Goal: Find specific page/section: Find specific page/section

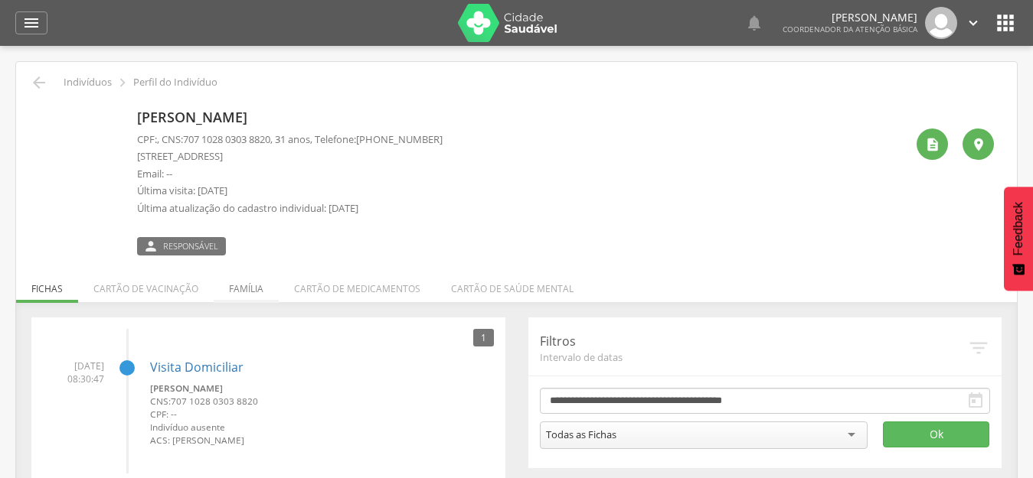
click at [252, 287] on li "Família" at bounding box center [246, 285] width 65 height 36
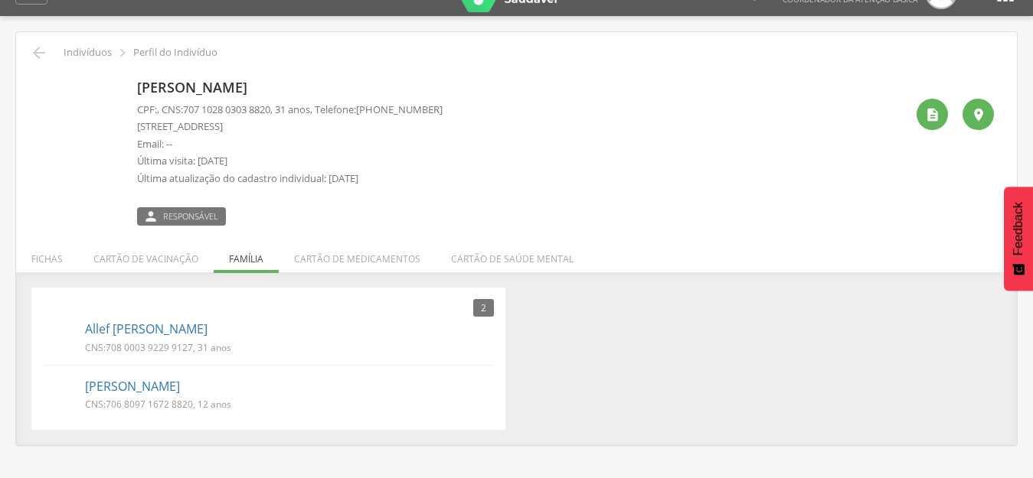
scroll to position [46, 0]
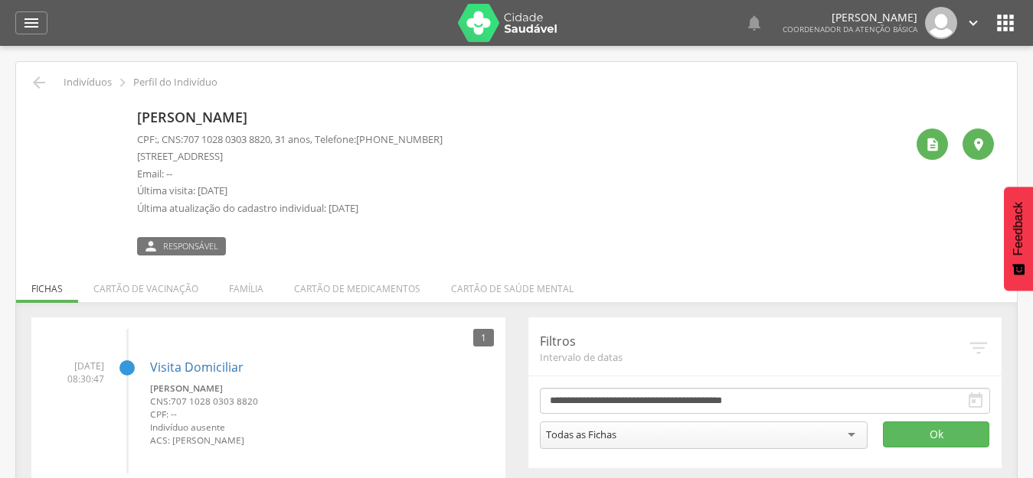
drag, startPoint x: 369, startPoint y: 116, endPoint x: 134, endPoint y: 114, distance: 235.0
click at [134, 114] on div "[PERSON_NAME] CPF: , CNS: [PHONE_NUMBER] , 31 anos, Telefone: [PHONE_NUMBER] [S…" at bounding box center [516, 179] width 954 height 152
copy p "Maria Talita Santos de Sousa"
